Goal: Task Accomplishment & Management: Use online tool/utility

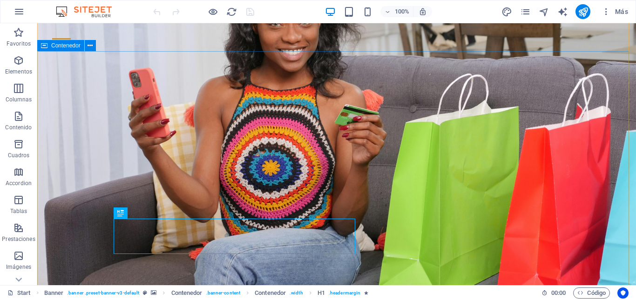
scroll to position [94, 0]
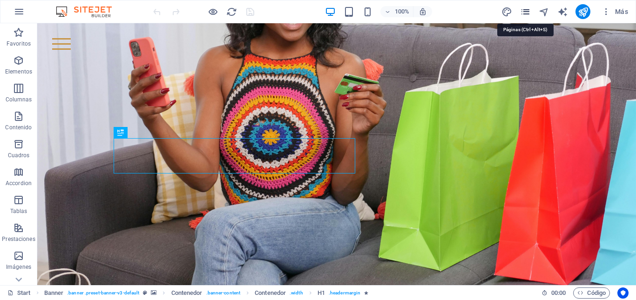
click at [527, 10] on icon "pages" at bounding box center [525, 12] width 11 height 11
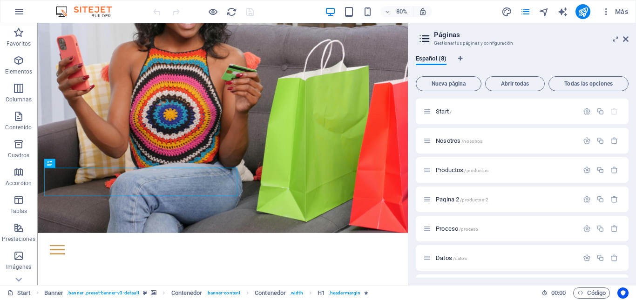
scroll to position [28, 0]
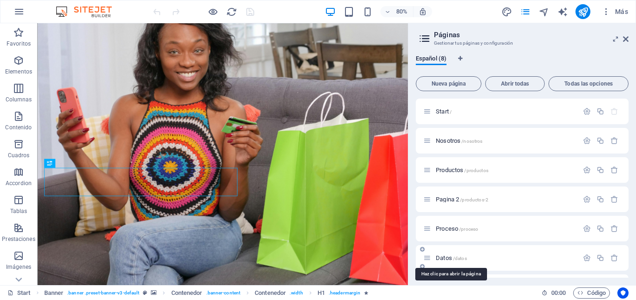
click at [443, 258] on span "Datos /datos" at bounding box center [451, 258] width 31 height 7
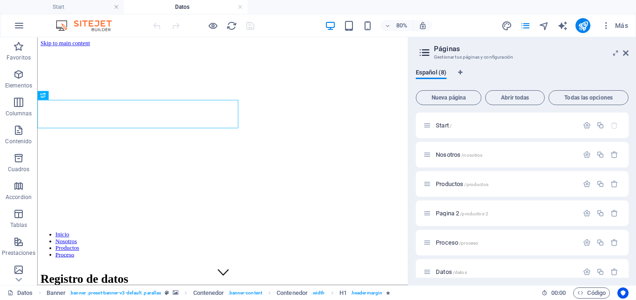
scroll to position [0, 0]
click at [627, 53] on icon at bounding box center [626, 52] width 6 height 7
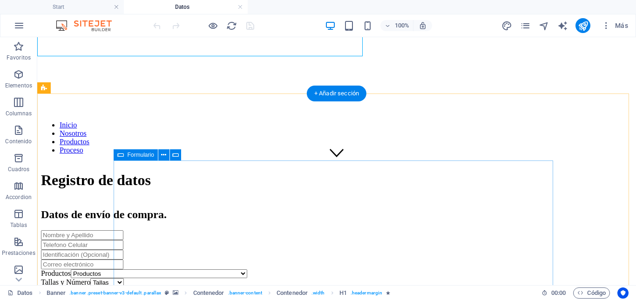
scroll to position [186, 0]
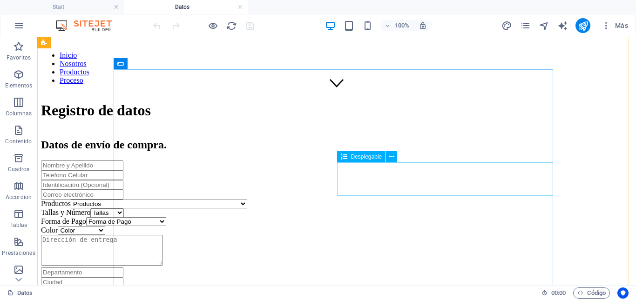
click at [417, 226] on div "Color Color Ninguno Blanco Negro Miel Negro/blanco Negro/gris Blanco/rojo Negro…" at bounding box center [337, 230] width 592 height 9
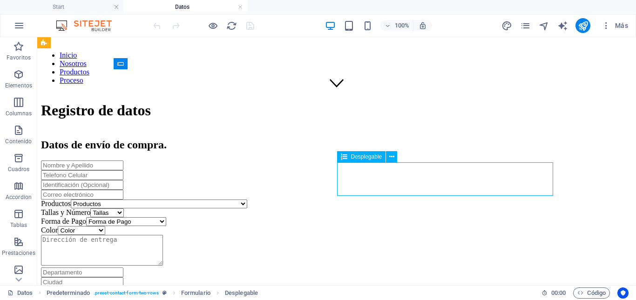
click at [417, 226] on div "Color Color Ninguno Blanco Negro Miel Negro/blanco Negro/gris Blanco/rojo Negro…" at bounding box center [337, 230] width 592 height 9
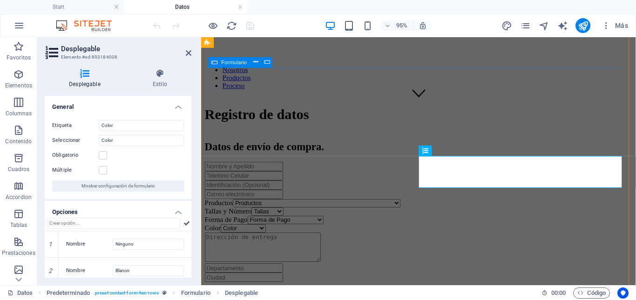
scroll to position [192, 0]
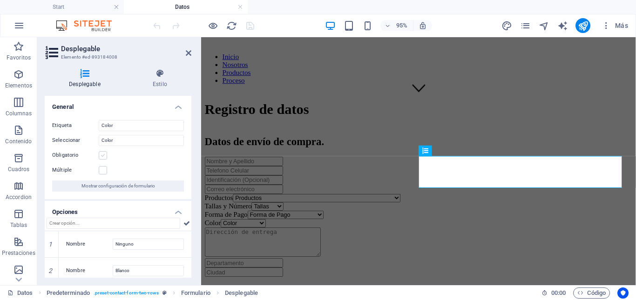
click at [105, 157] on label at bounding box center [103, 155] width 8 height 8
click at [0, 0] on input "Obligatorio" at bounding box center [0, 0] width 0 height 0
click at [251, 25] on icon "save" at bounding box center [250, 25] width 11 height 11
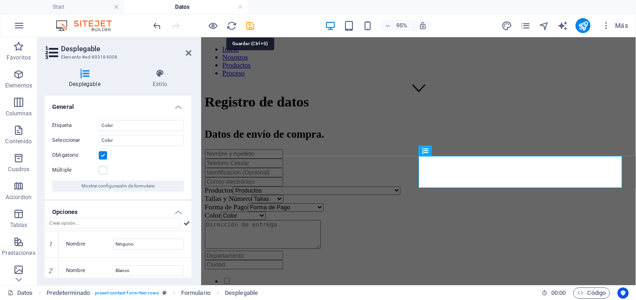
scroll to position [186, 0]
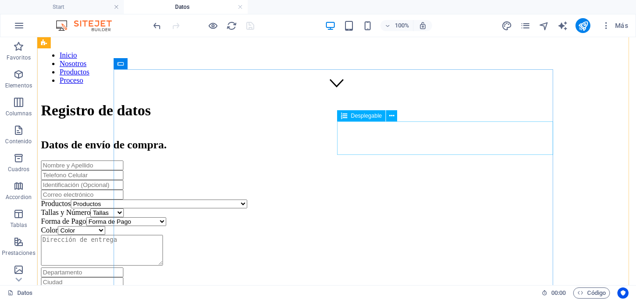
click at [391, 209] on div "Tallas y Número Tallas Ninguna Única S M L 2XL XS XL XXL 35 36 37 38 39 40 41 4…" at bounding box center [337, 213] width 592 height 9
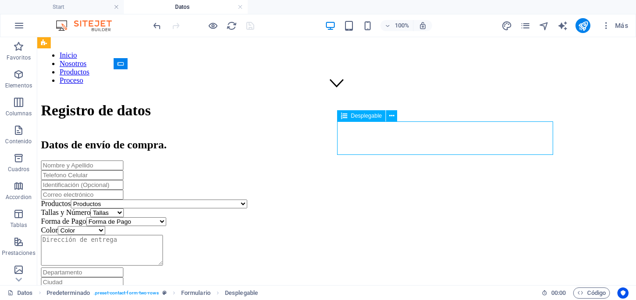
click at [391, 209] on div "Tallas y Número Tallas Ninguna Única S M L 2XL XS XL XXL 35 36 37 38 39 40 41 4…" at bounding box center [337, 213] width 592 height 9
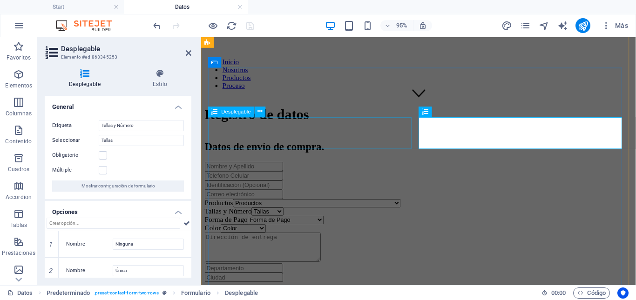
scroll to position [192, 0]
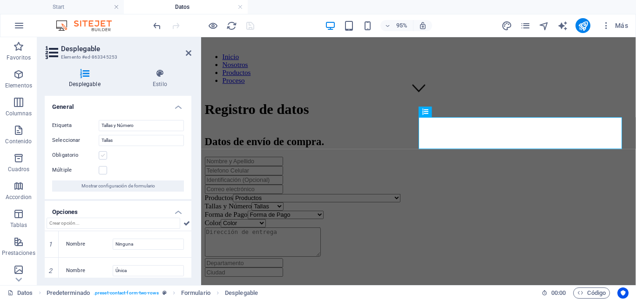
click at [103, 156] on label at bounding box center [103, 155] width 8 height 8
click at [0, 0] on input "Obligatorio" at bounding box center [0, 0] width 0 height 0
click at [247, 26] on icon "save" at bounding box center [250, 25] width 11 height 11
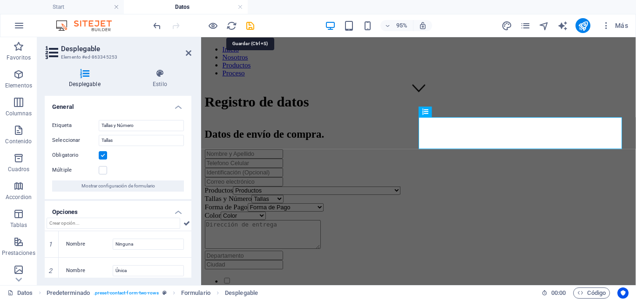
scroll to position [186, 0]
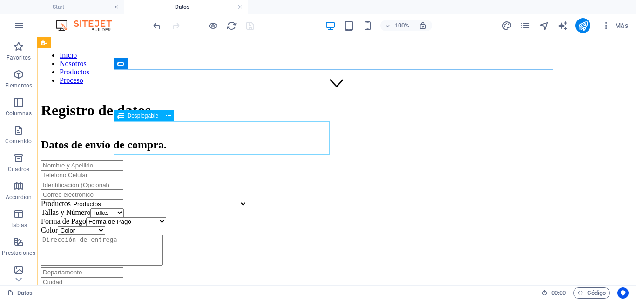
click at [233, 200] on div "Productos Productos Colgante [PERSON_NAME] Energética Café con té negro Café [P…" at bounding box center [337, 204] width 592 height 9
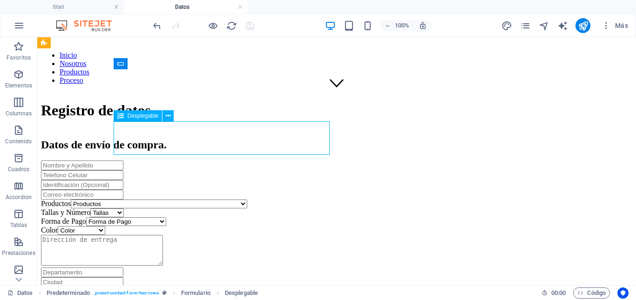
click at [233, 200] on div "Productos Productos Colgante [PERSON_NAME] Energética Café con té negro Café [P…" at bounding box center [337, 204] width 592 height 9
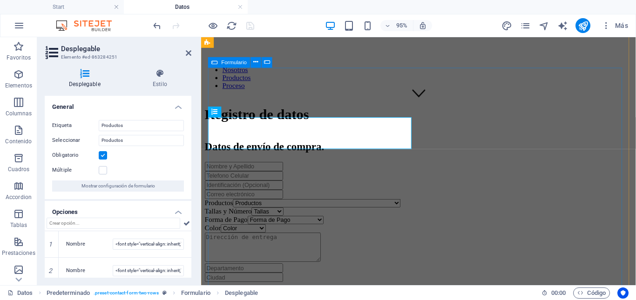
scroll to position [192, 0]
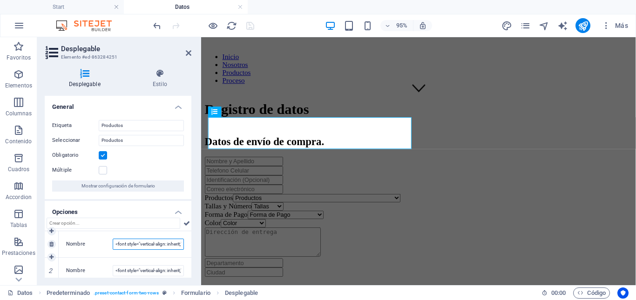
click at [152, 246] on input "<font style="vertical-align: inherit;"><font style="vertical-align: inherit;">C…" at bounding box center [148, 244] width 71 height 11
click at [513, 95] on div at bounding box center [430, 95] width 450 height 0
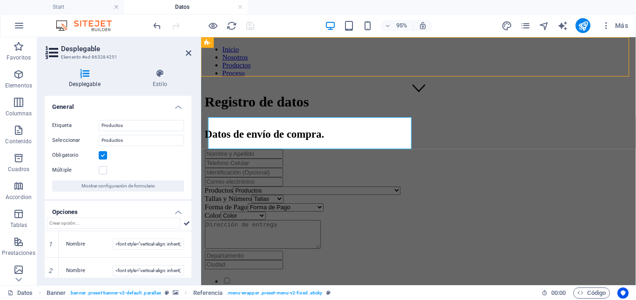
scroll to position [186, 0]
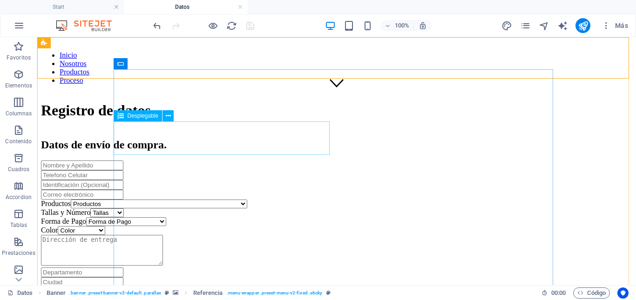
click at [232, 200] on div "Productos Productos Colgante [PERSON_NAME] Energética Café con té negro Café [P…" at bounding box center [337, 204] width 592 height 9
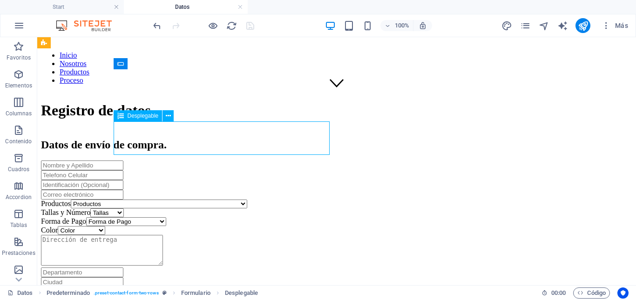
click at [232, 200] on div "Productos Productos Colgante [PERSON_NAME] Energética Café con té negro Café [P…" at bounding box center [337, 204] width 592 height 9
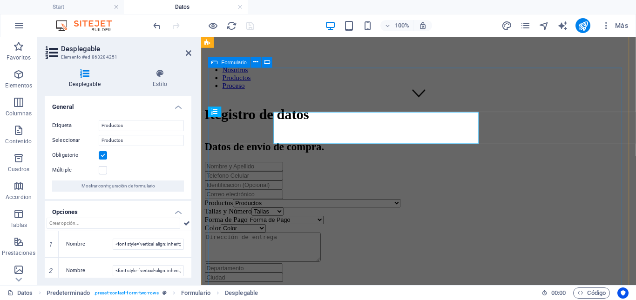
scroll to position [192, 0]
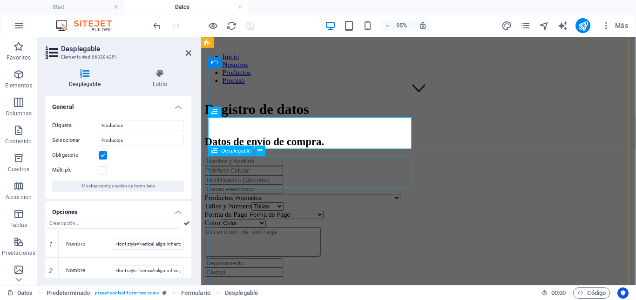
click at [286, 220] on div "Forma de Pago Forma de Pago Contra Entrega Mercado Pago Nequi Daviplata" at bounding box center [430, 224] width 450 height 9
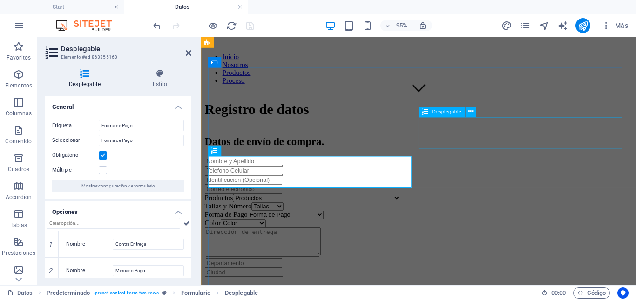
click at [477, 211] on div "Tallas y Número Tallas Ninguna Única S M L 2XL XS XL XXL 35 36 37 38 39 40 41 4…" at bounding box center [430, 215] width 450 height 9
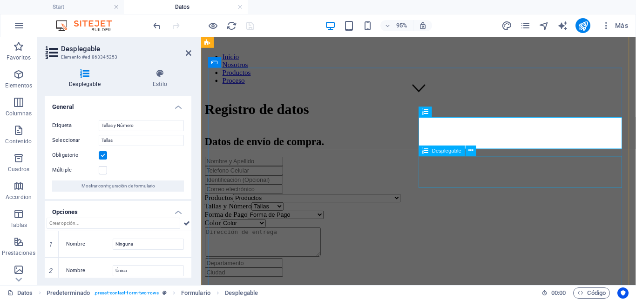
click at [489, 229] on div "Color Color Ninguno Blanco Negro Miel Negro/blanco Negro/gris Blanco/rojo Negro…" at bounding box center [430, 233] width 450 height 9
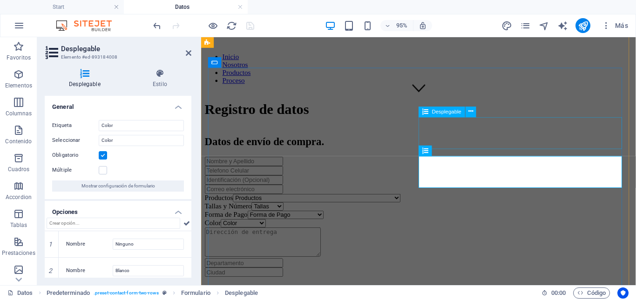
click at [511, 211] on div "Tallas y Número Tallas Ninguna Única S M L 2XL XS XL XXL 35 36 37 38 39 40 41 4…" at bounding box center [430, 215] width 450 height 9
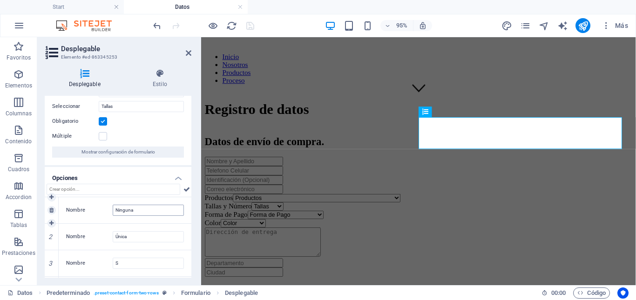
scroll to position [47, 0]
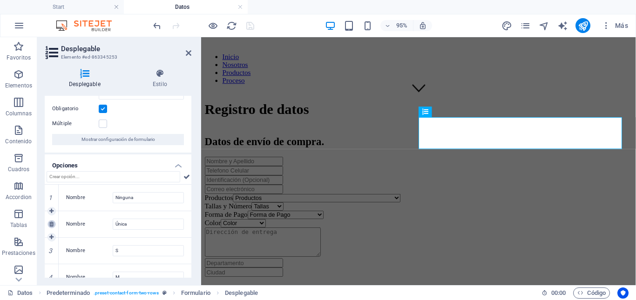
click at [53, 227] on icon at bounding box center [51, 225] width 4 height 6
type input "S"
type input "M"
type input "L"
type input "2XL"
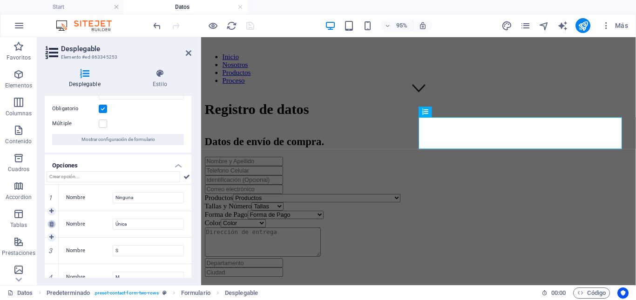
type input "XS"
type input "XL"
type input "XXL"
type input "35"
type input "36"
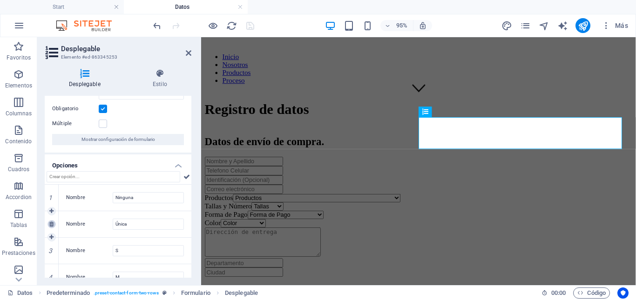
type input "37"
type input "38"
type input "39"
type input "40"
type input "41"
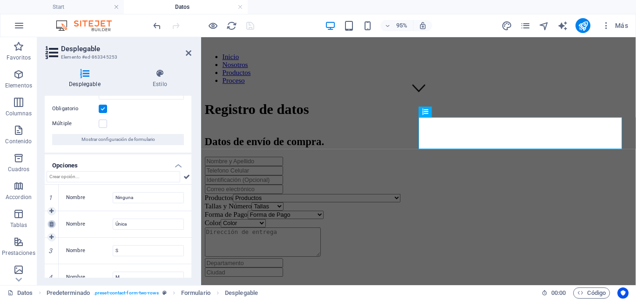
type input "42"
type input "43"
click at [251, 27] on icon "save" at bounding box center [250, 25] width 11 height 11
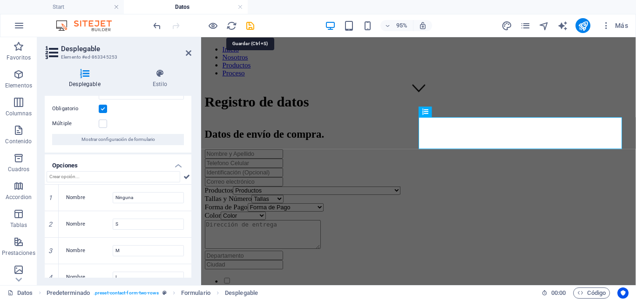
scroll to position [186, 0]
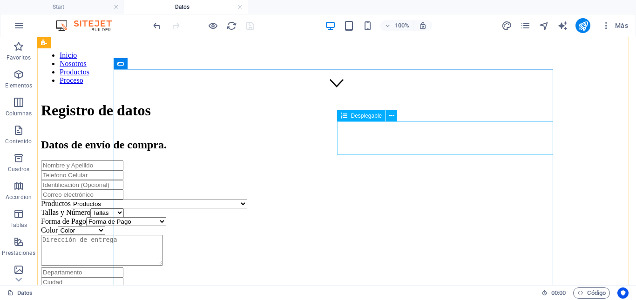
click at [473, 209] on div "Tallas y Número Tallas Ninguna S M L 2XL XS XL XXL 35 36 37 38 39 40 41 42 43" at bounding box center [337, 213] width 592 height 9
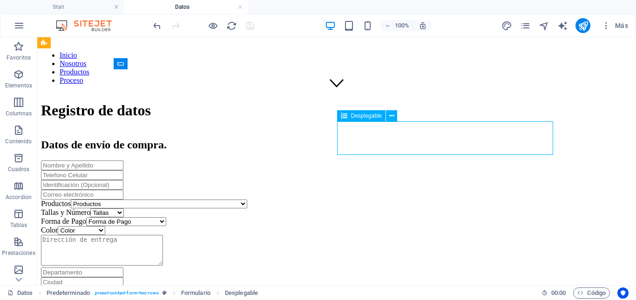
click at [473, 209] on div "Tallas y Número Tallas Ninguna S M L 2XL XS XL XXL 35 36 37 38 39 40 41 42 43" at bounding box center [337, 213] width 592 height 9
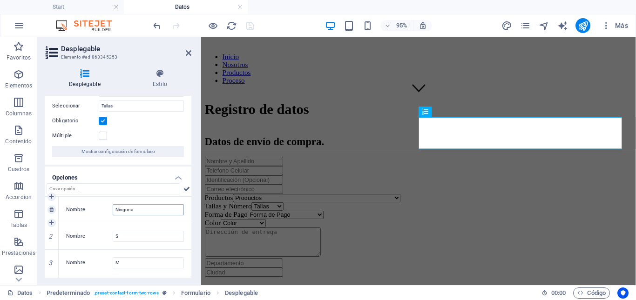
scroll to position [47, 0]
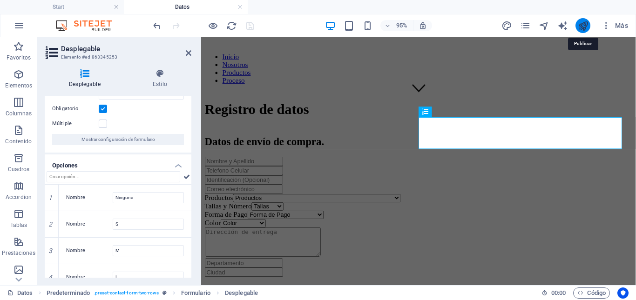
click at [584, 26] on icon "publish" at bounding box center [583, 25] width 11 height 11
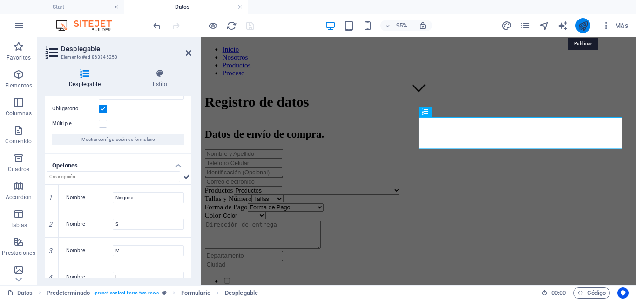
scroll to position [186, 0]
